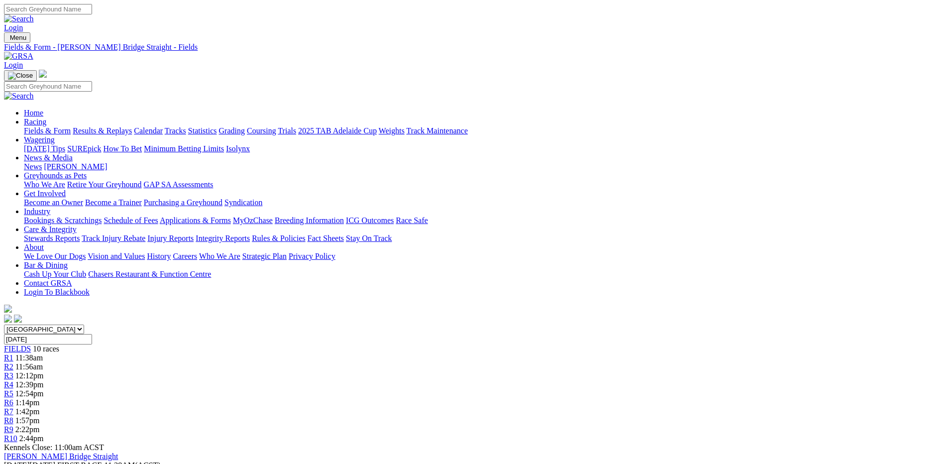
scroll to position [50, 0]
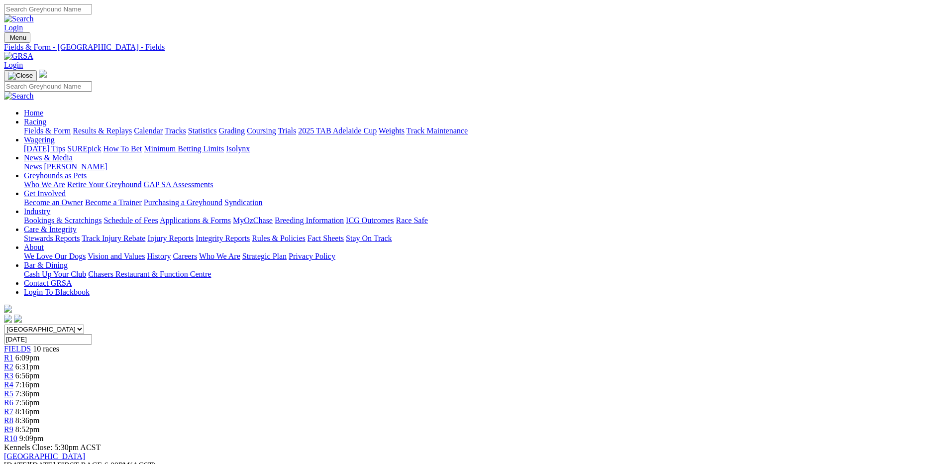
click at [71, 126] on link "Fields & Form" at bounding box center [47, 130] width 47 height 8
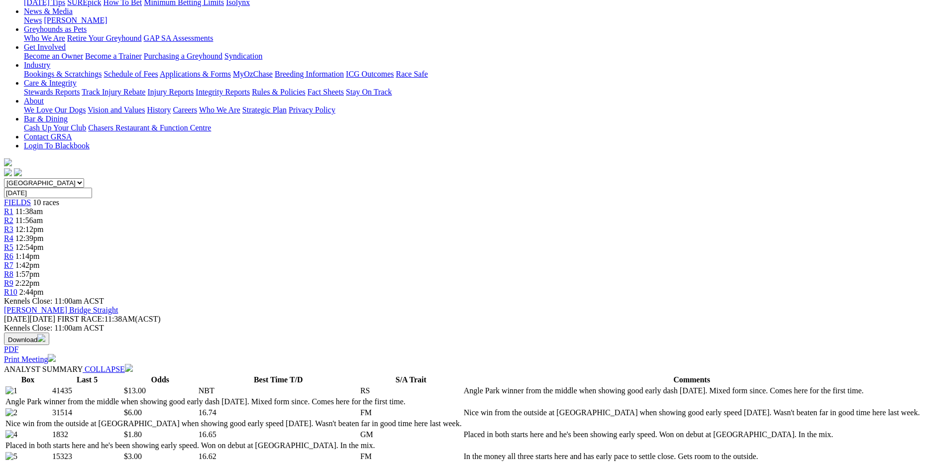
scroll to position [199, 0]
